Goal: Navigation & Orientation: Find specific page/section

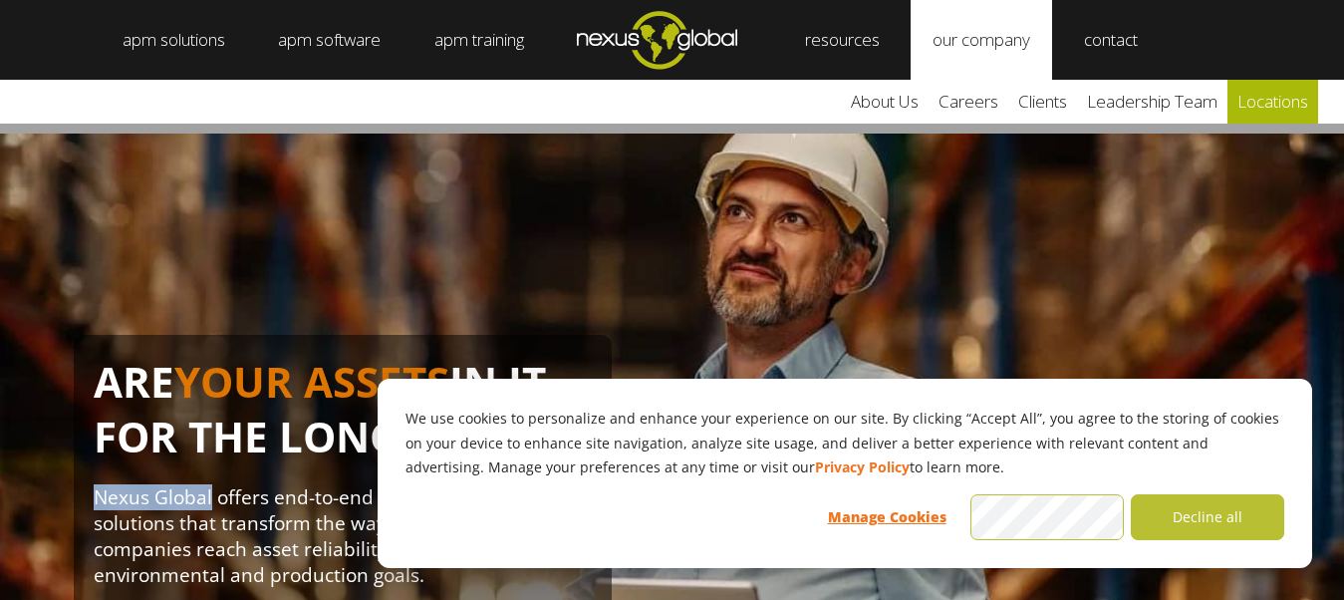
click at [1283, 107] on link "locations" at bounding box center [1272, 102] width 91 height 44
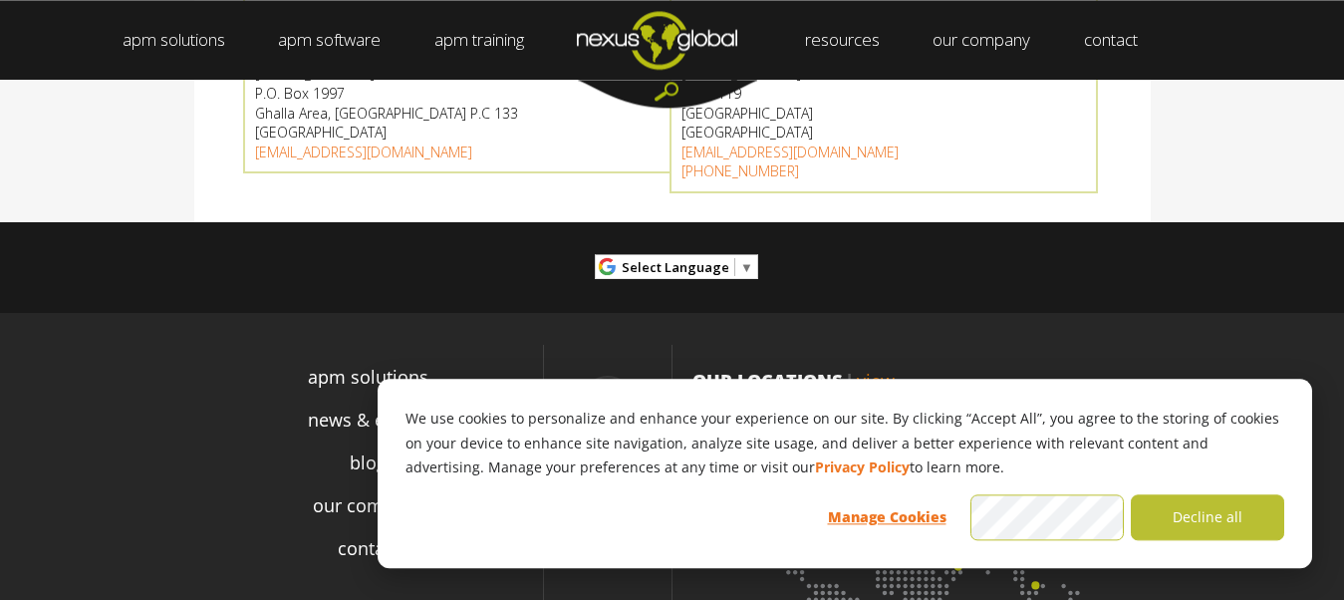
scroll to position [1271, 0]
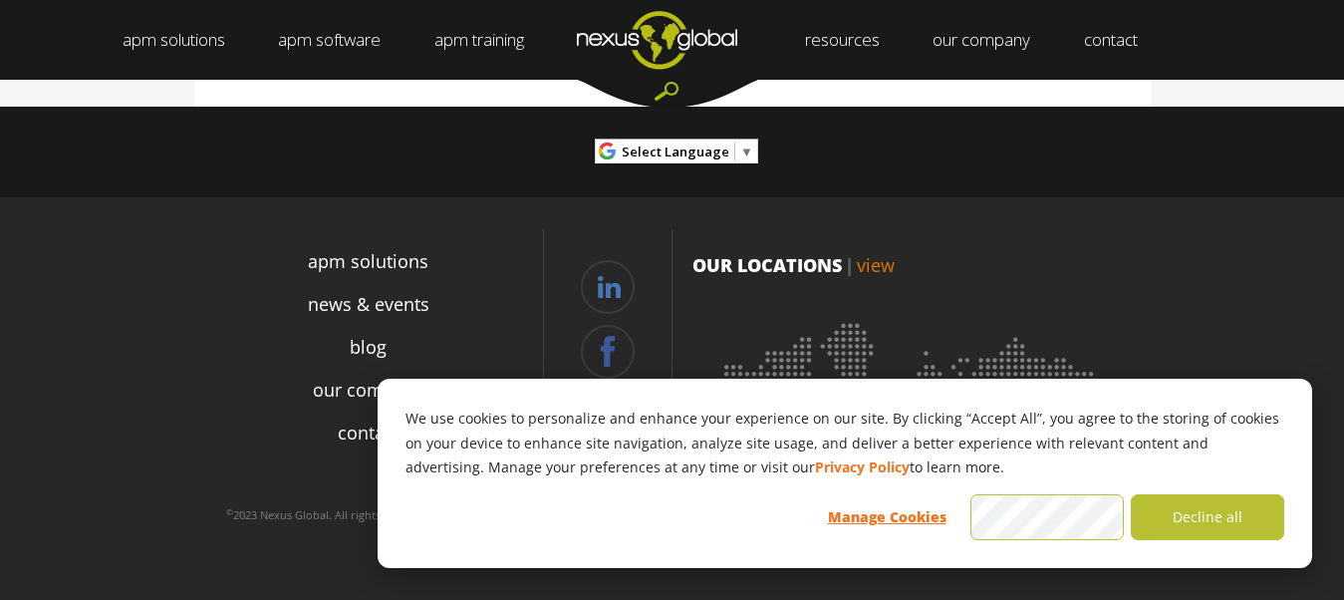
click at [981, 346] on img at bounding box center [911, 432] width 438 height 269
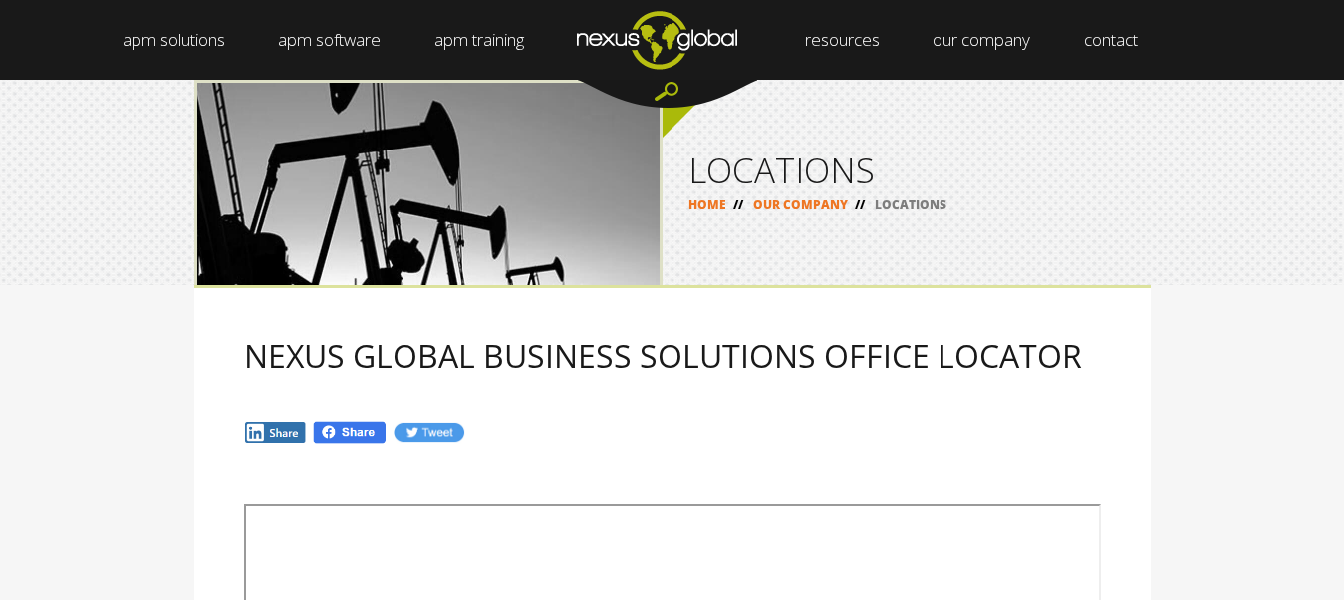
scroll to position [1271, 0]
